Goal: Task Accomplishment & Management: Manage account settings

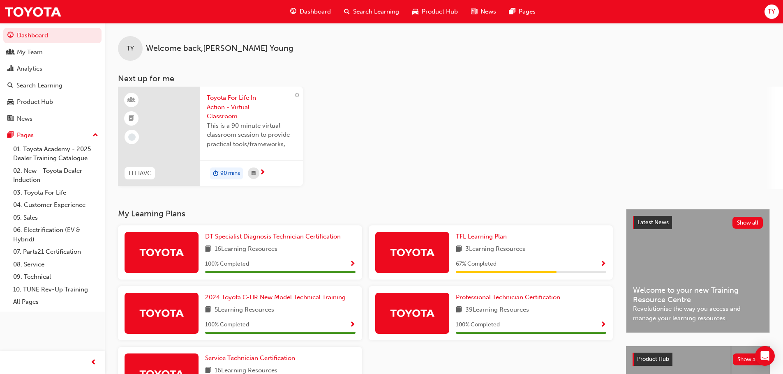
click at [772, 9] on span "TY" at bounding box center [770, 11] width 7 height 9
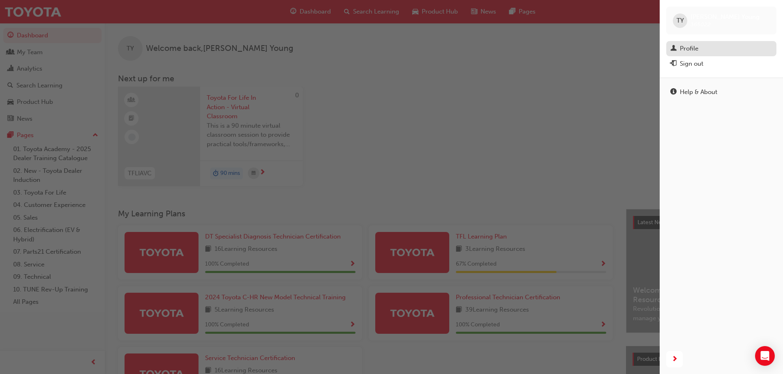
click at [690, 47] on div "Profile" at bounding box center [688, 48] width 18 height 9
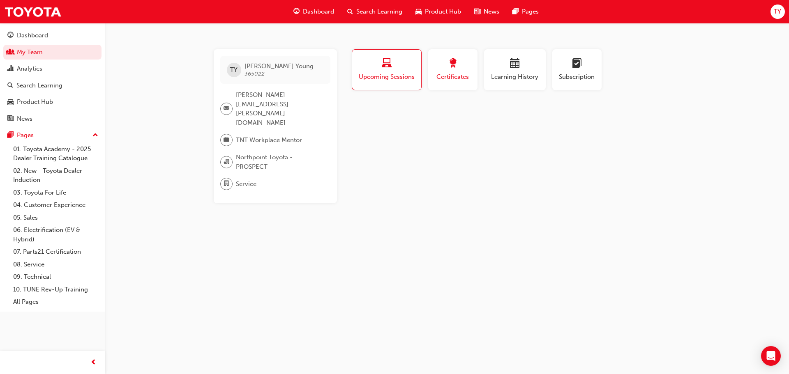
click at [451, 63] on span "award-icon" at bounding box center [453, 63] width 10 height 11
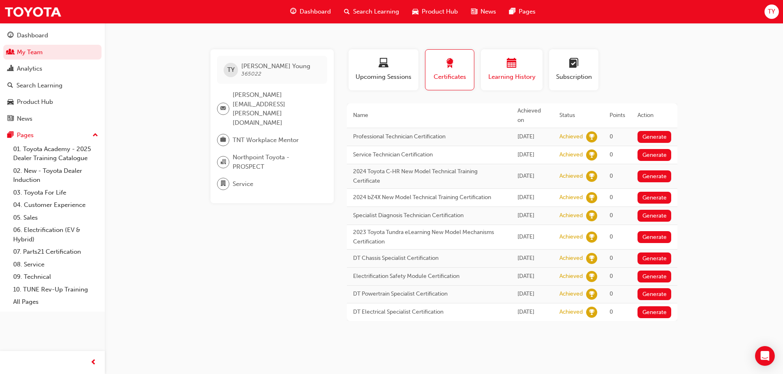
click at [509, 60] on span "calendar-icon" at bounding box center [511, 63] width 10 height 11
